Goal: Task Accomplishment & Management: Complete application form

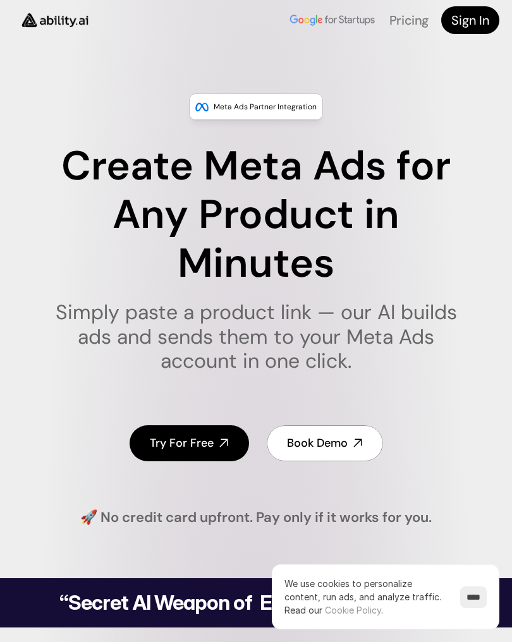
click at [156, 436] on h4 "Try For Free" at bounding box center [182, 443] width 64 height 16
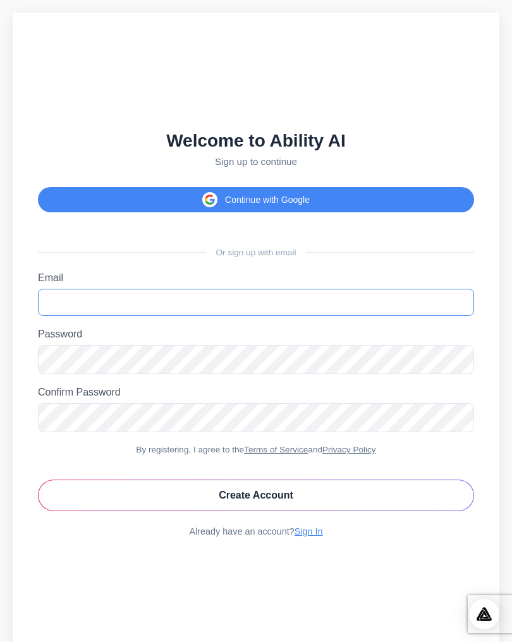
click at [70, 296] on input "Email" at bounding box center [256, 302] width 436 height 27
type input "**********"
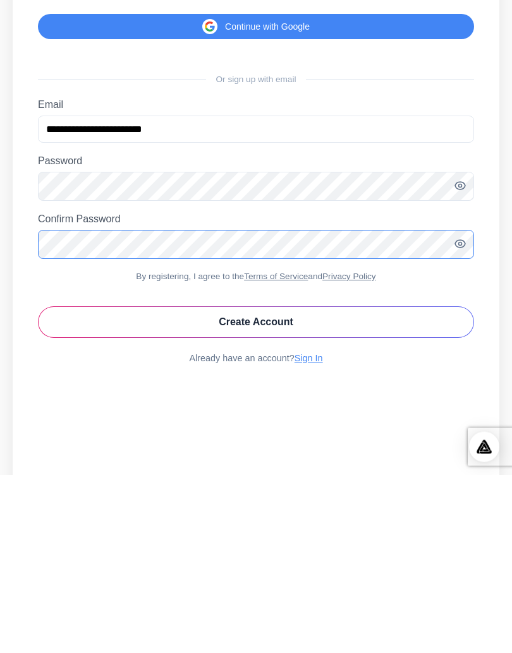
click at [381, 485] on button "Create Account" at bounding box center [256, 501] width 436 height 32
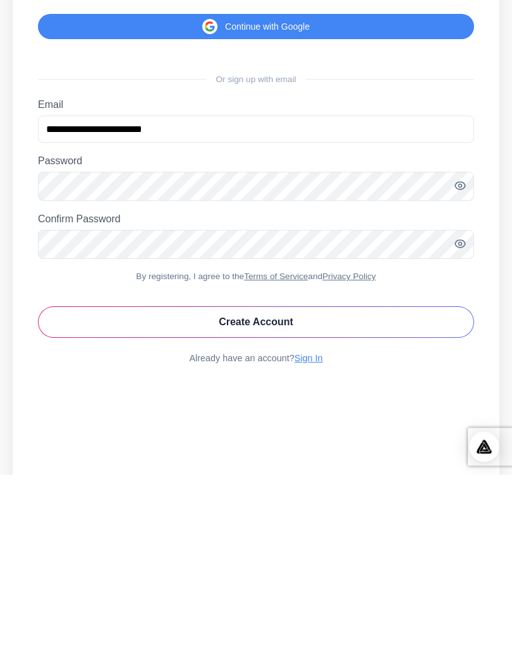
scroll to position [25, 0]
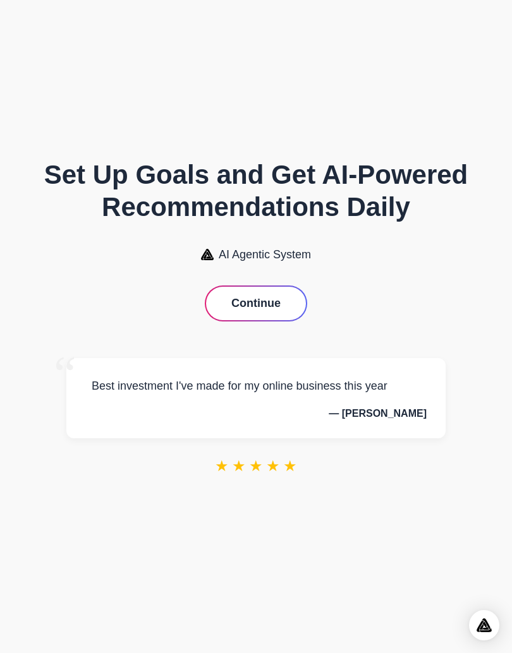
click at [277, 301] on button "Continue" at bounding box center [256, 303] width 100 height 33
